Goal: Use online tool/utility

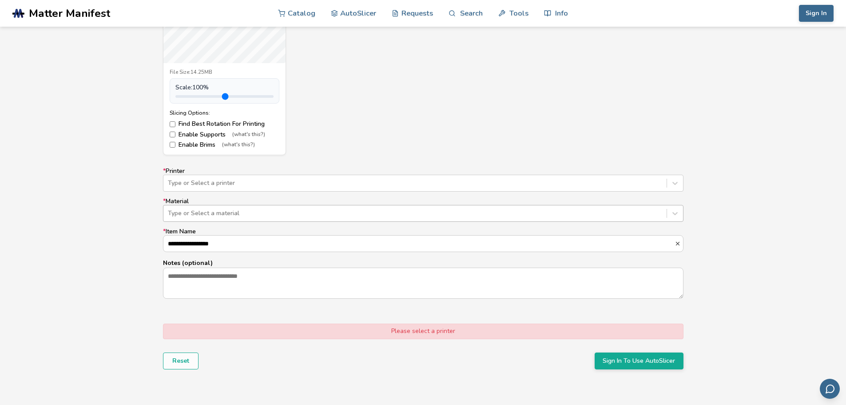
scroll to position [444, 0]
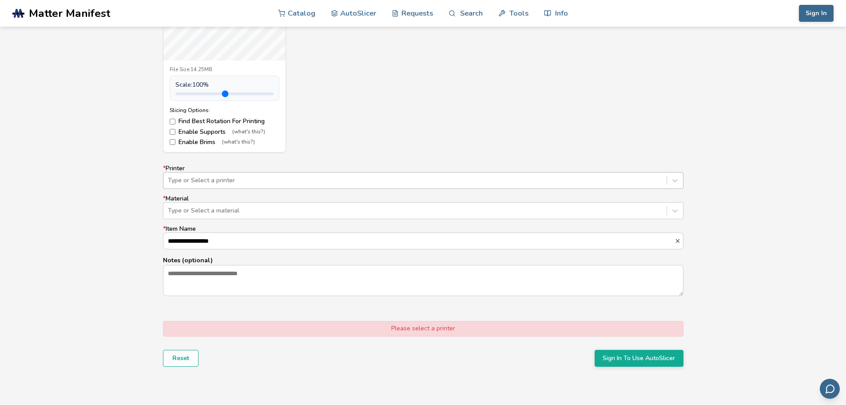
click at [406, 182] on div at bounding box center [415, 180] width 495 height 9
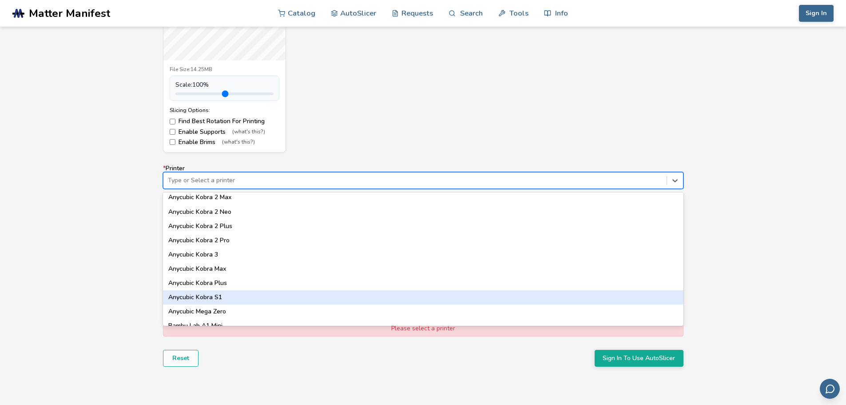
scroll to position [133, 0]
click at [256, 293] on div "Bambu Lab X1C" at bounding box center [423, 296] width 521 height 14
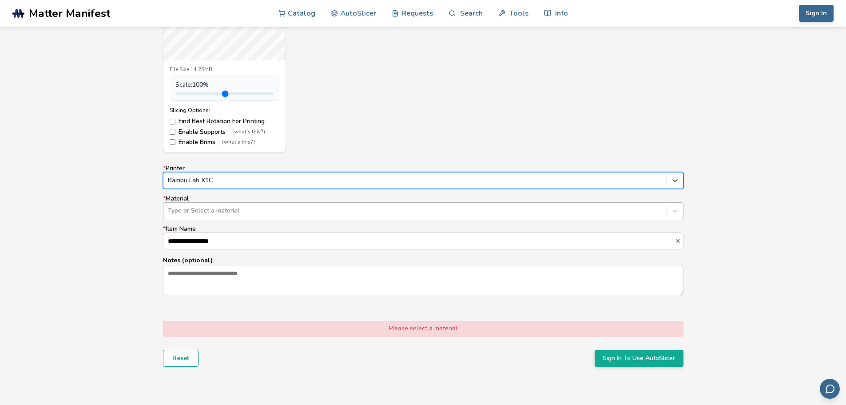
click at [286, 214] on div at bounding box center [415, 210] width 495 height 9
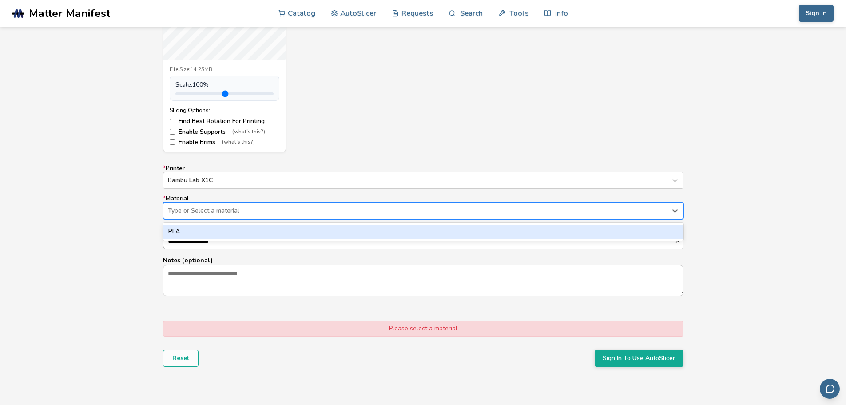
click at [297, 244] on input "**********" at bounding box center [419, 241] width 511 height 16
click at [299, 207] on div at bounding box center [415, 210] width 495 height 9
click at [294, 233] on div "PLA" at bounding box center [423, 231] width 521 height 14
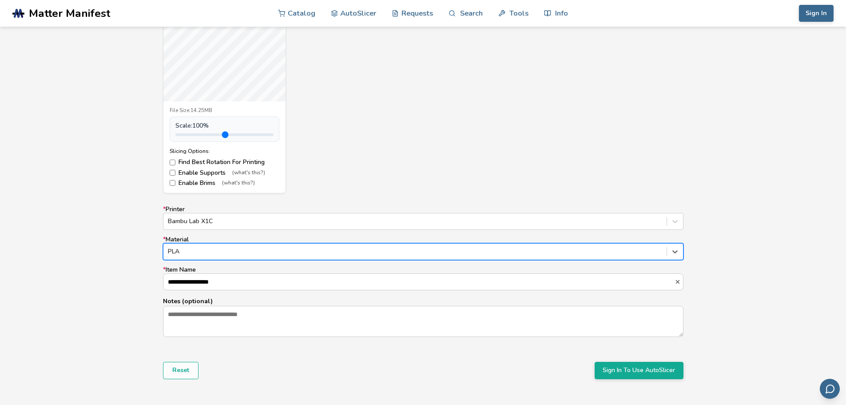
scroll to position [400, 0]
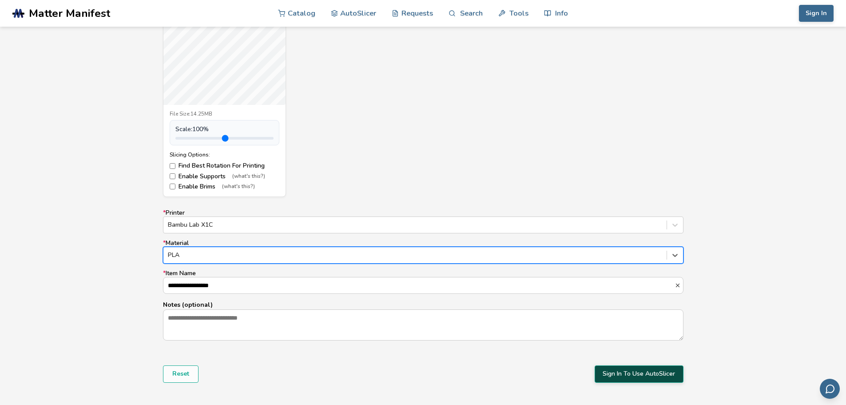
click at [624, 374] on button "Sign In To Use AutoSlicer" at bounding box center [639, 373] width 89 height 17
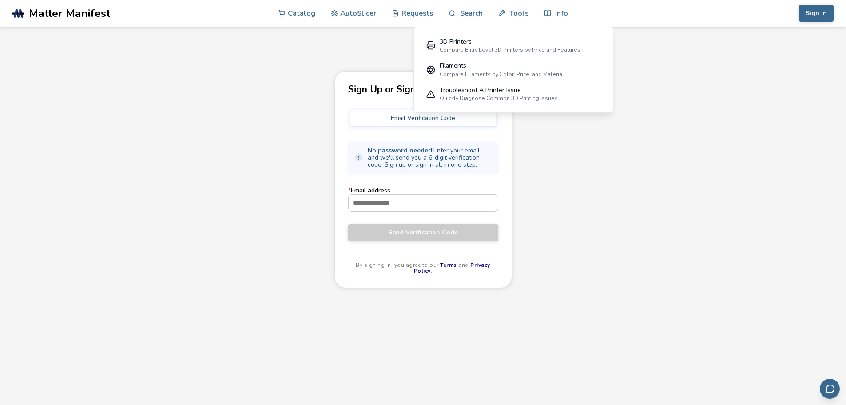
click at [273, 97] on div "Sign Up or Sign In Email Verification Code No password needed! Enter your email…" at bounding box center [423, 261] width 846 height 380
